Goal: Task Accomplishment & Management: Use online tool/utility

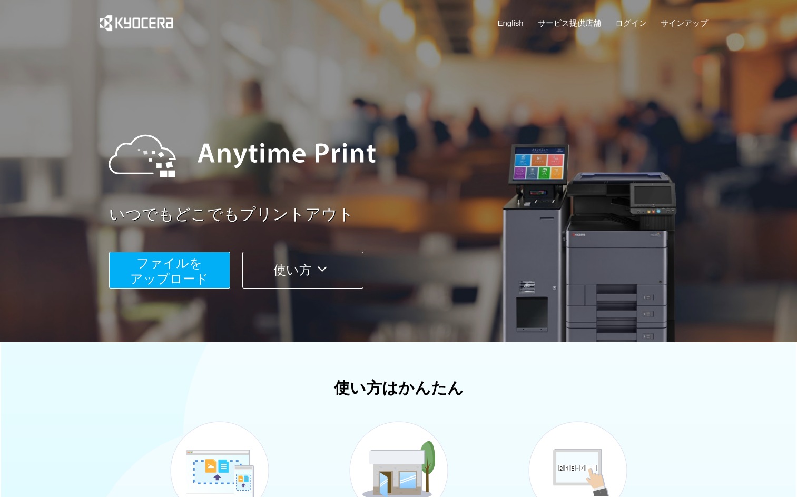
click at [210, 263] on button "ファイルを ​​アップロード" at bounding box center [169, 270] width 121 height 37
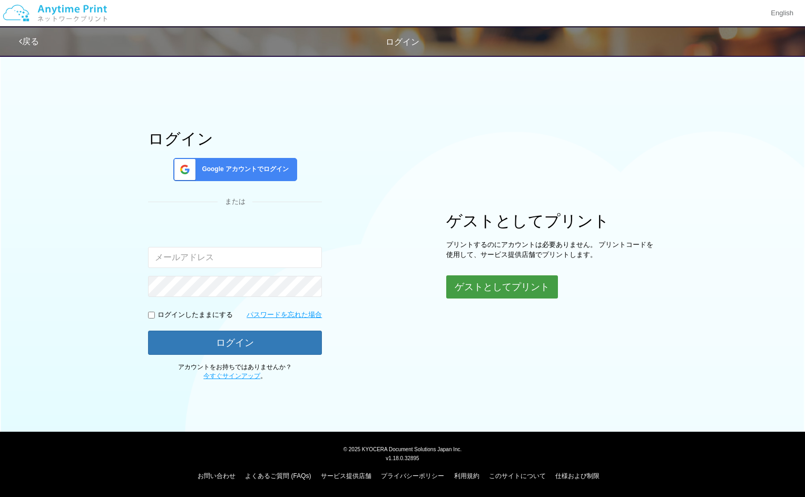
click at [491, 282] on button "ゲストとしてプリント" at bounding box center [502, 286] width 112 height 23
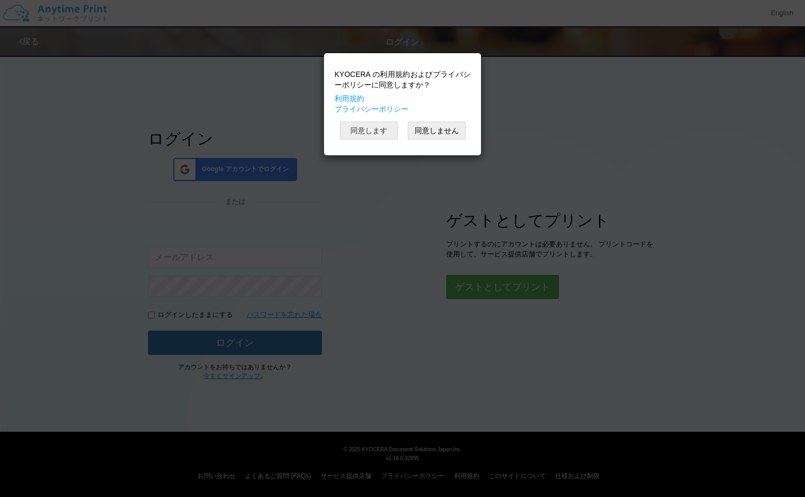
click at [389, 124] on button "同意します" at bounding box center [369, 131] width 58 height 18
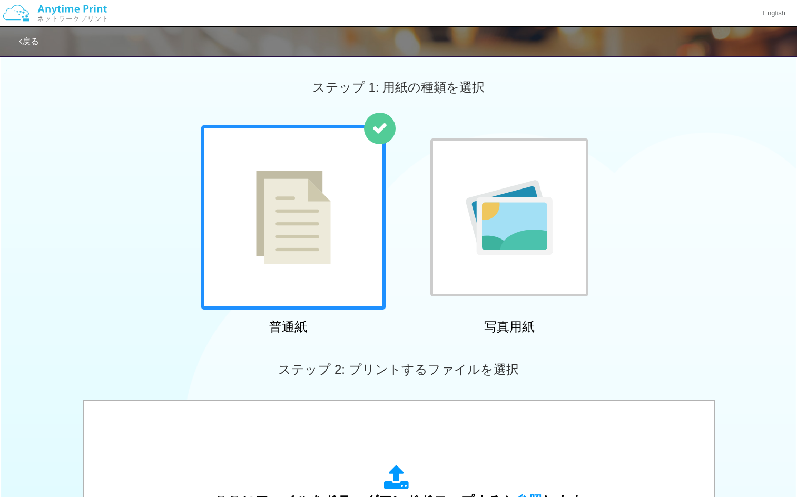
scroll to position [304, 0]
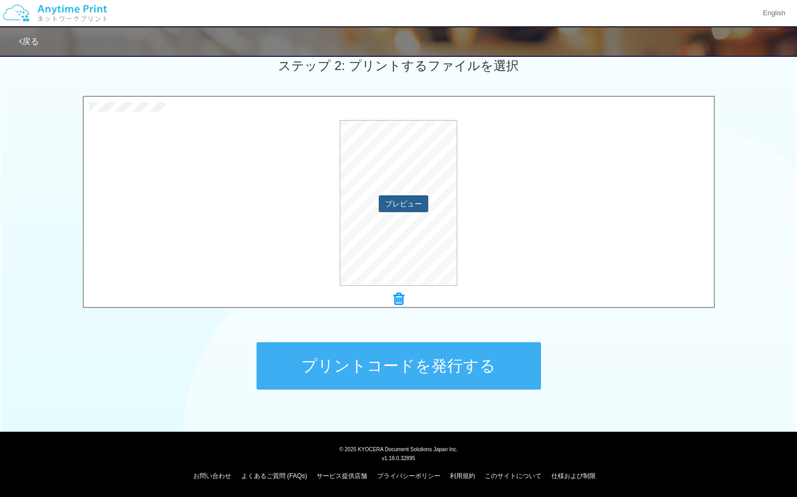
click at [407, 208] on button "プレビュー" at bounding box center [403, 203] width 49 height 17
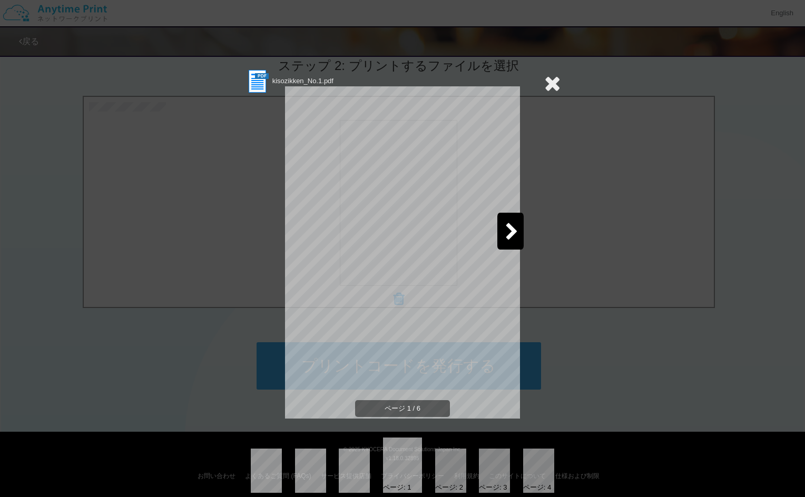
click at [505, 231] on icon at bounding box center [511, 232] width 13 height 18
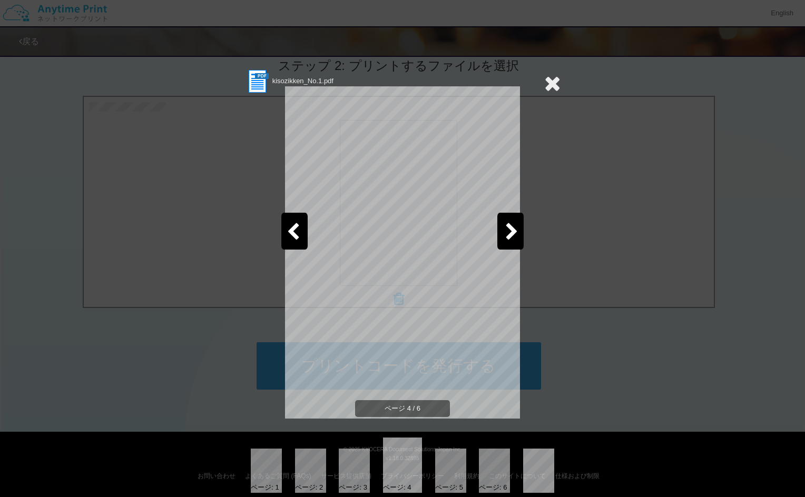
click at [505, 231] on icon at bounding box center [511, 232] width 13 height 18
click at [547, 86] on icon at bounding box center [552, 83] width 16 height 21
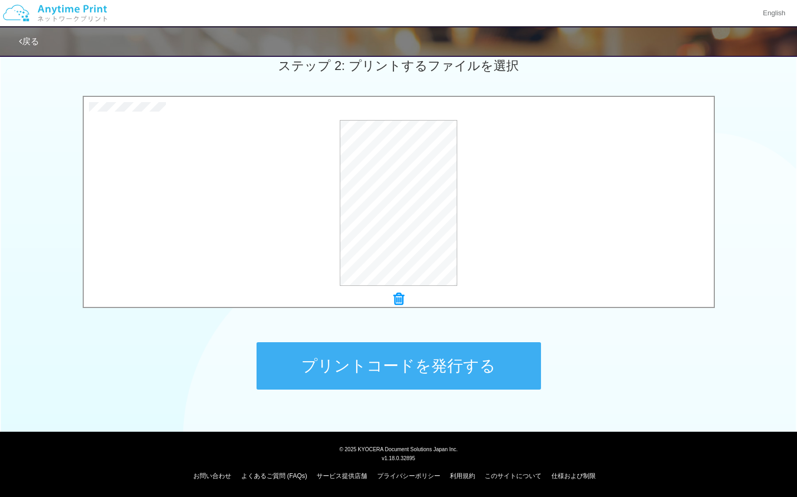
click at [429, 361] on button "プリントコードを発行する" at bounding box center [398, 365] width 284 height 47
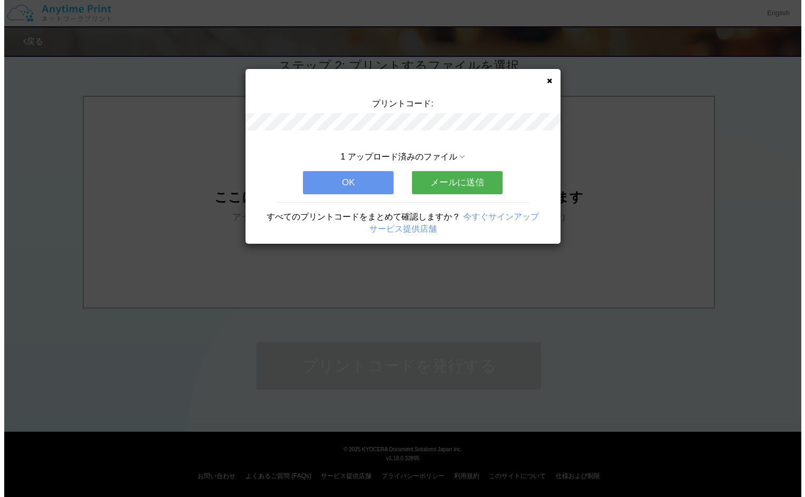
scroll to position [0, 0]
